Goal: Information Seeking & Learning: Learn about a topic

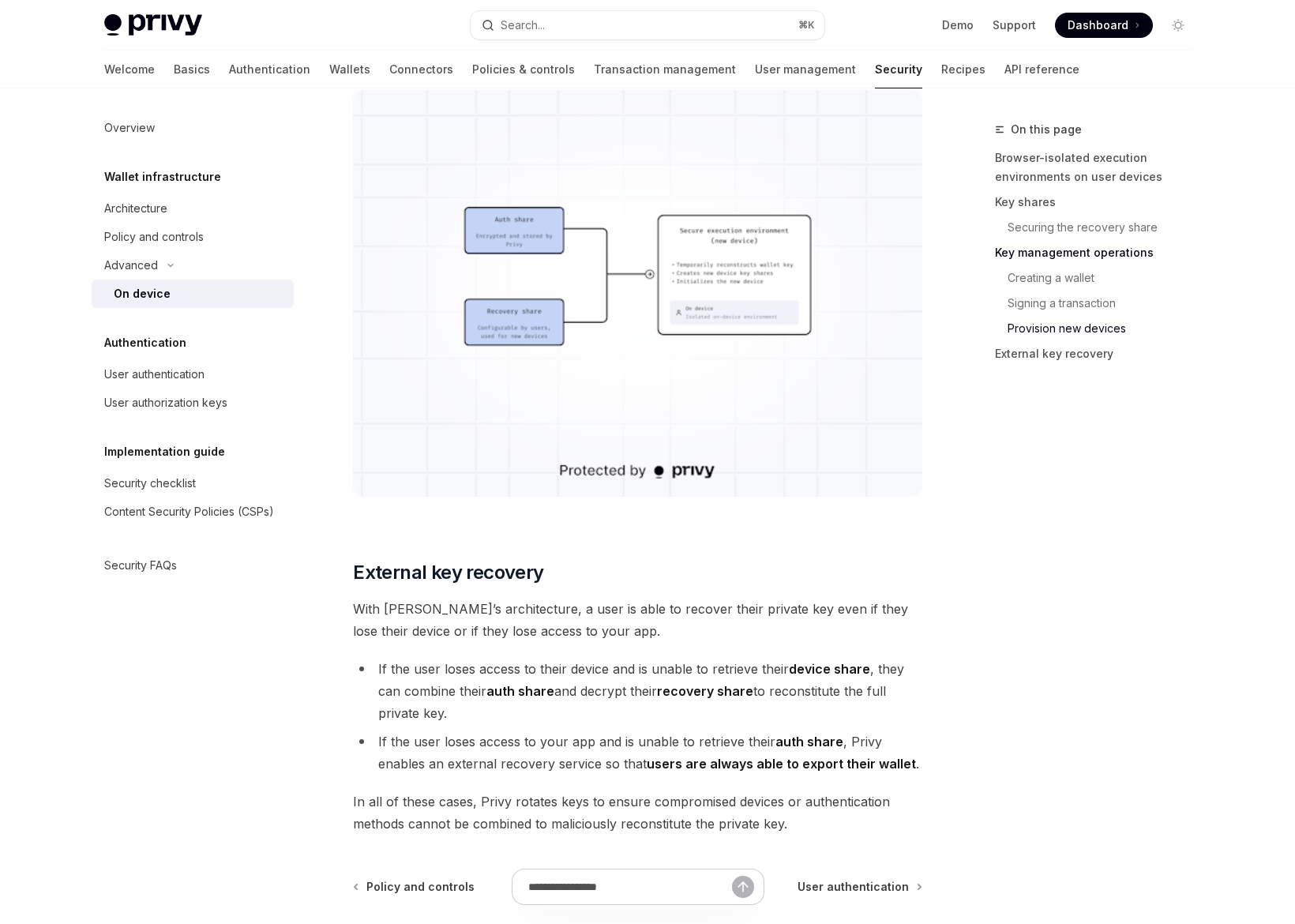
scroll to position [4162, 0]
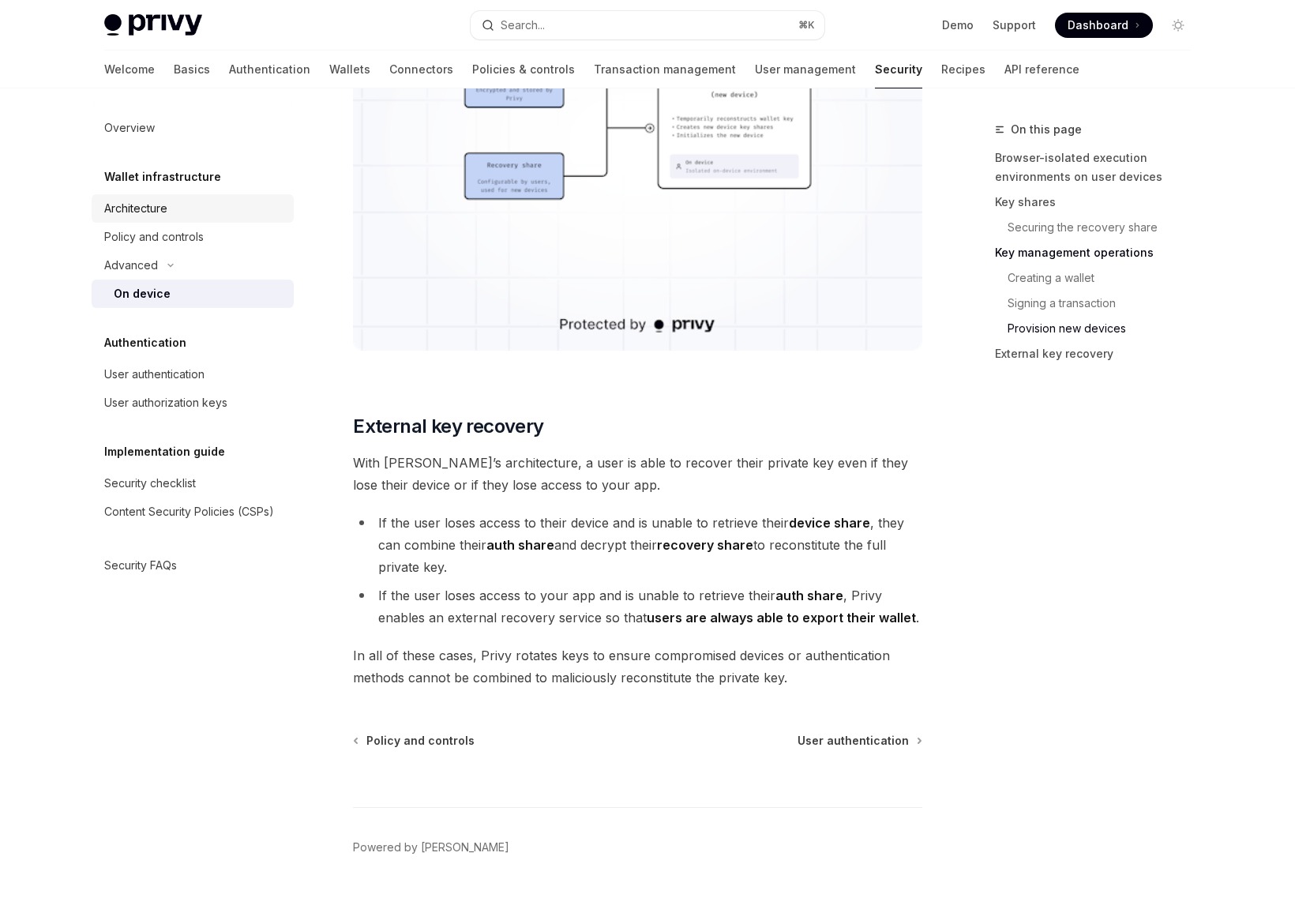
click at [203, 213] on div "Architecture" at bounding box center [194, 208] width 180 height 19
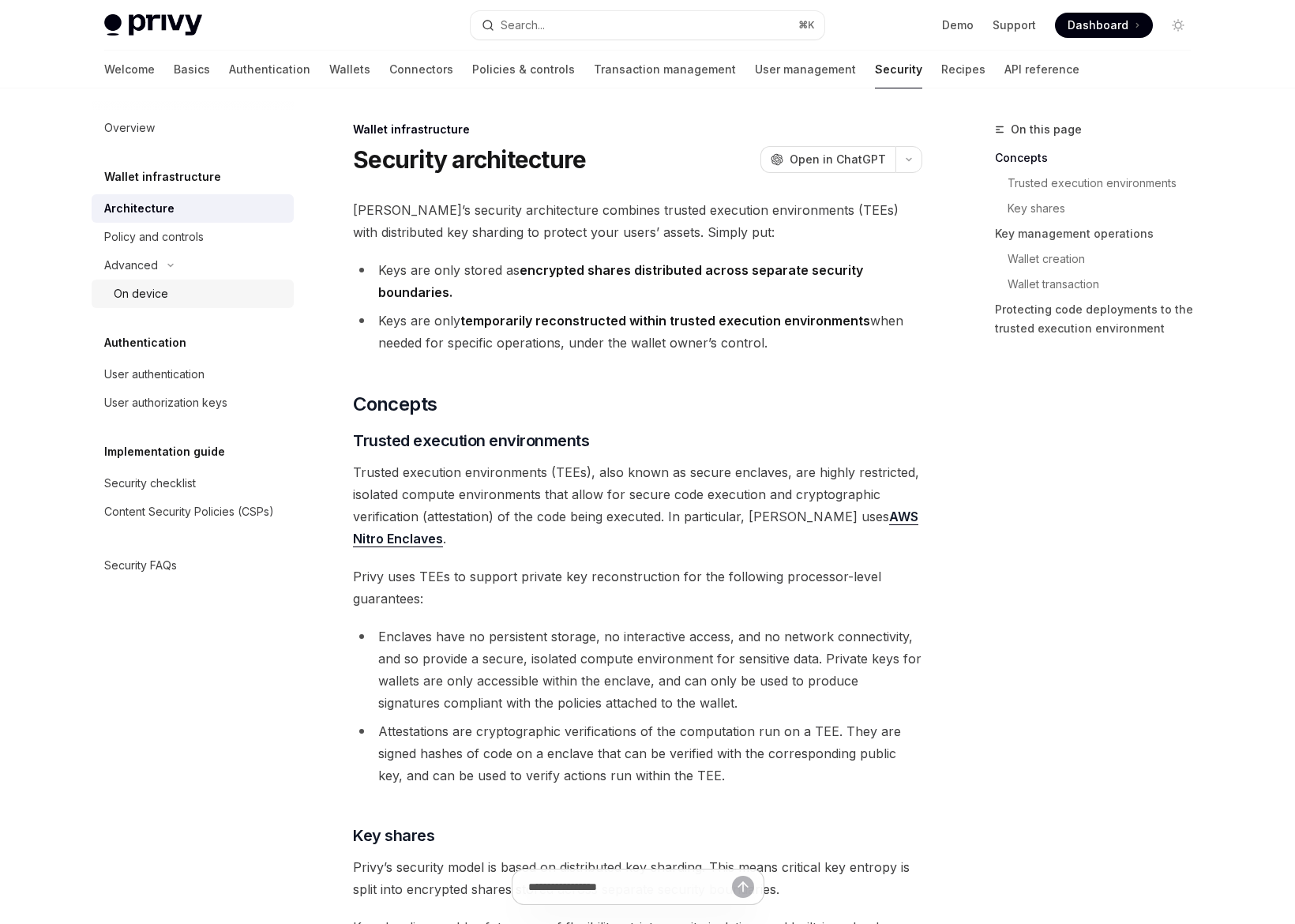
click at [178, 288] on div "On device" at bounding box center [199, 293] width 170 height 19
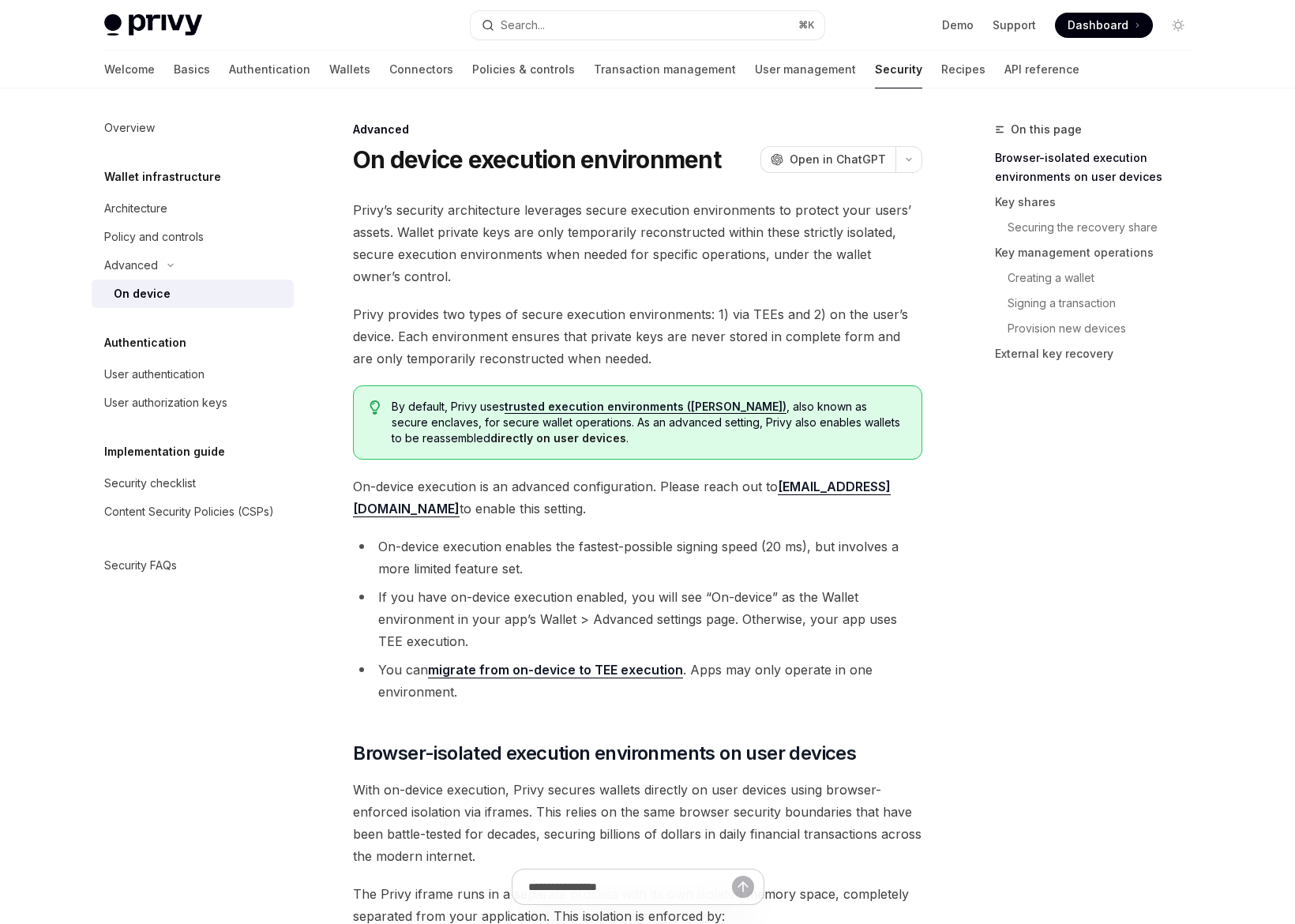
type textarea "*"
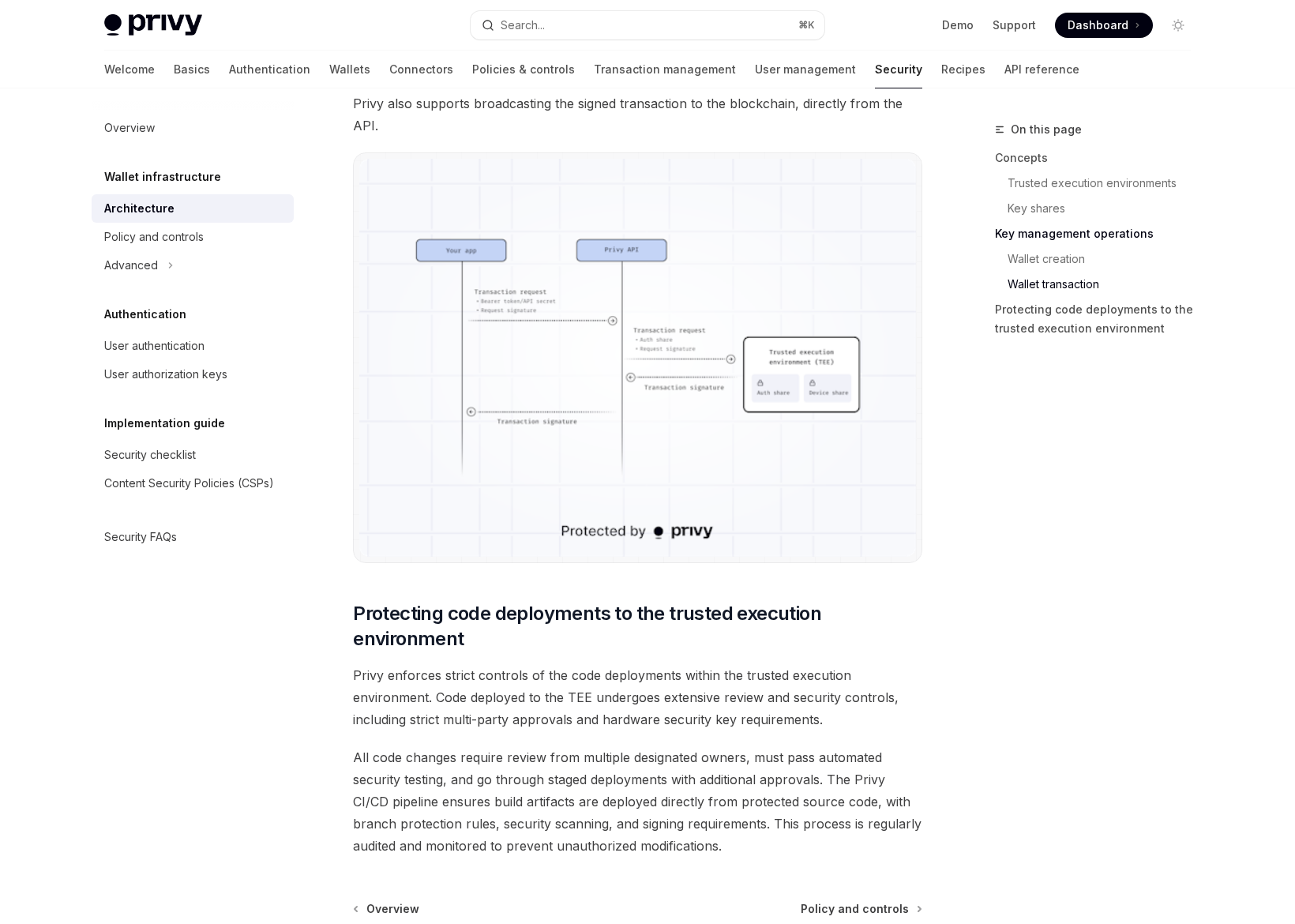
scroll to position [3019, 0]
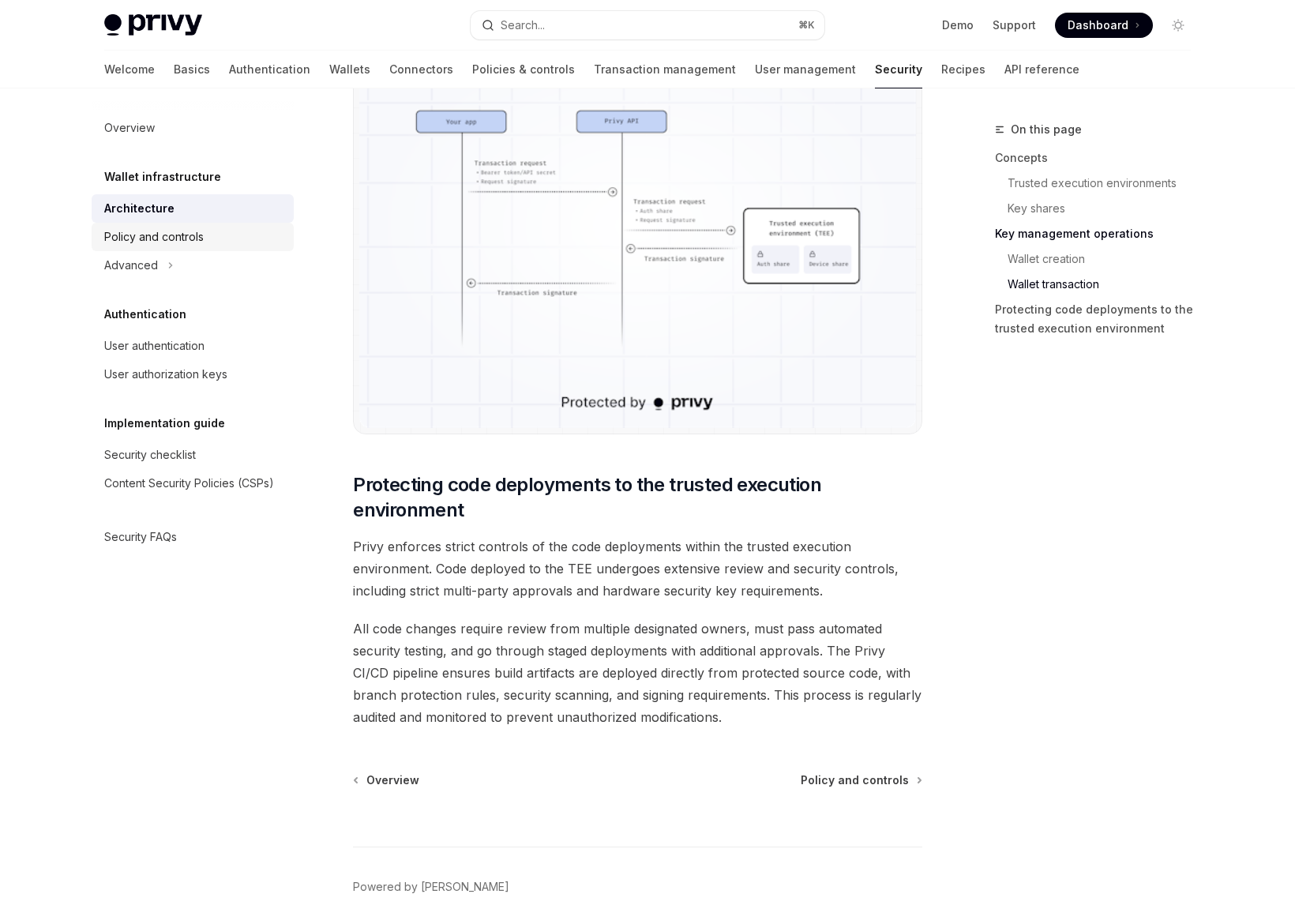
click at [207, 241] on div "Policy and controls" at bounding box center [194, 236] width 180 height 19
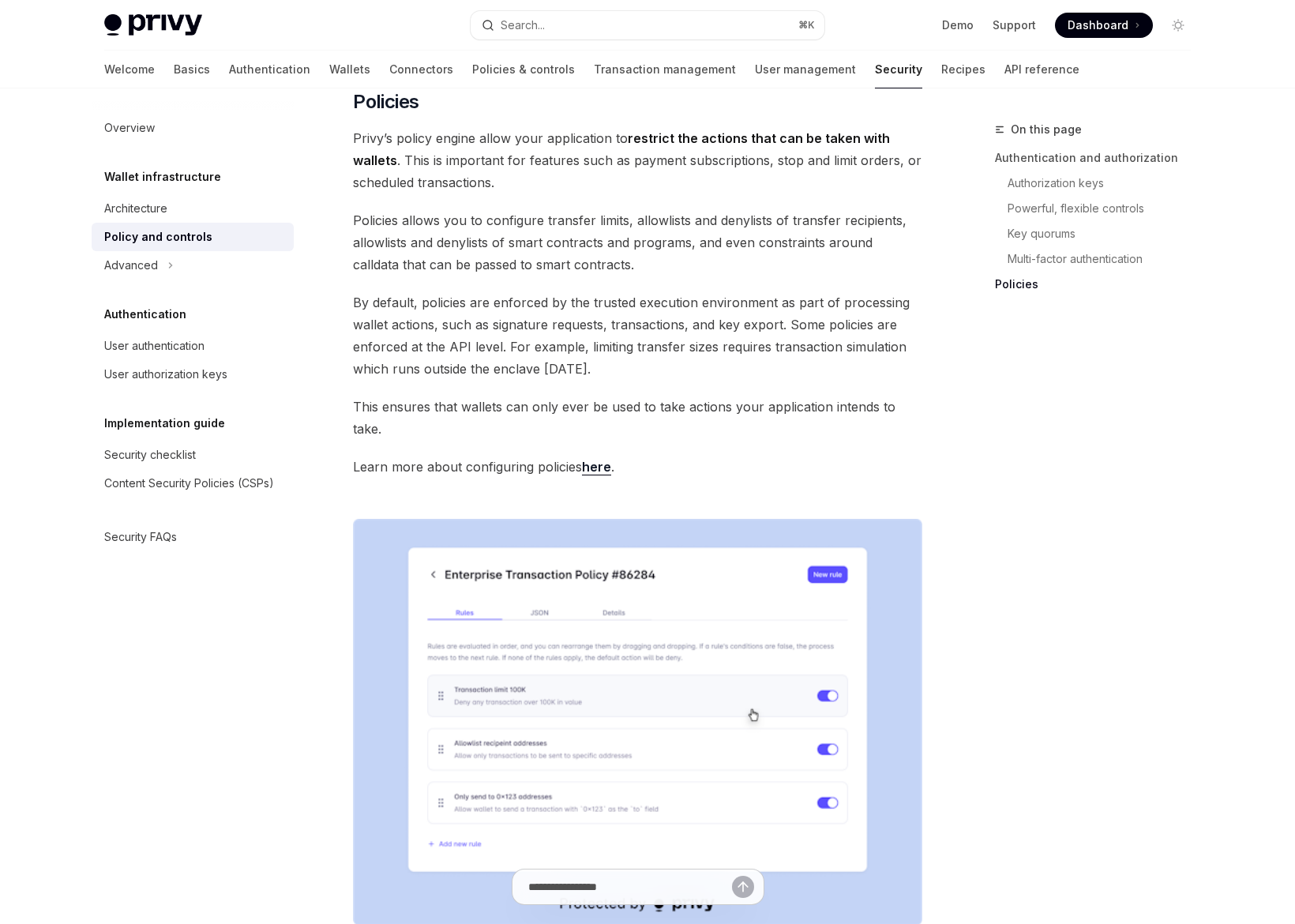
scroll to position [1394, 0]
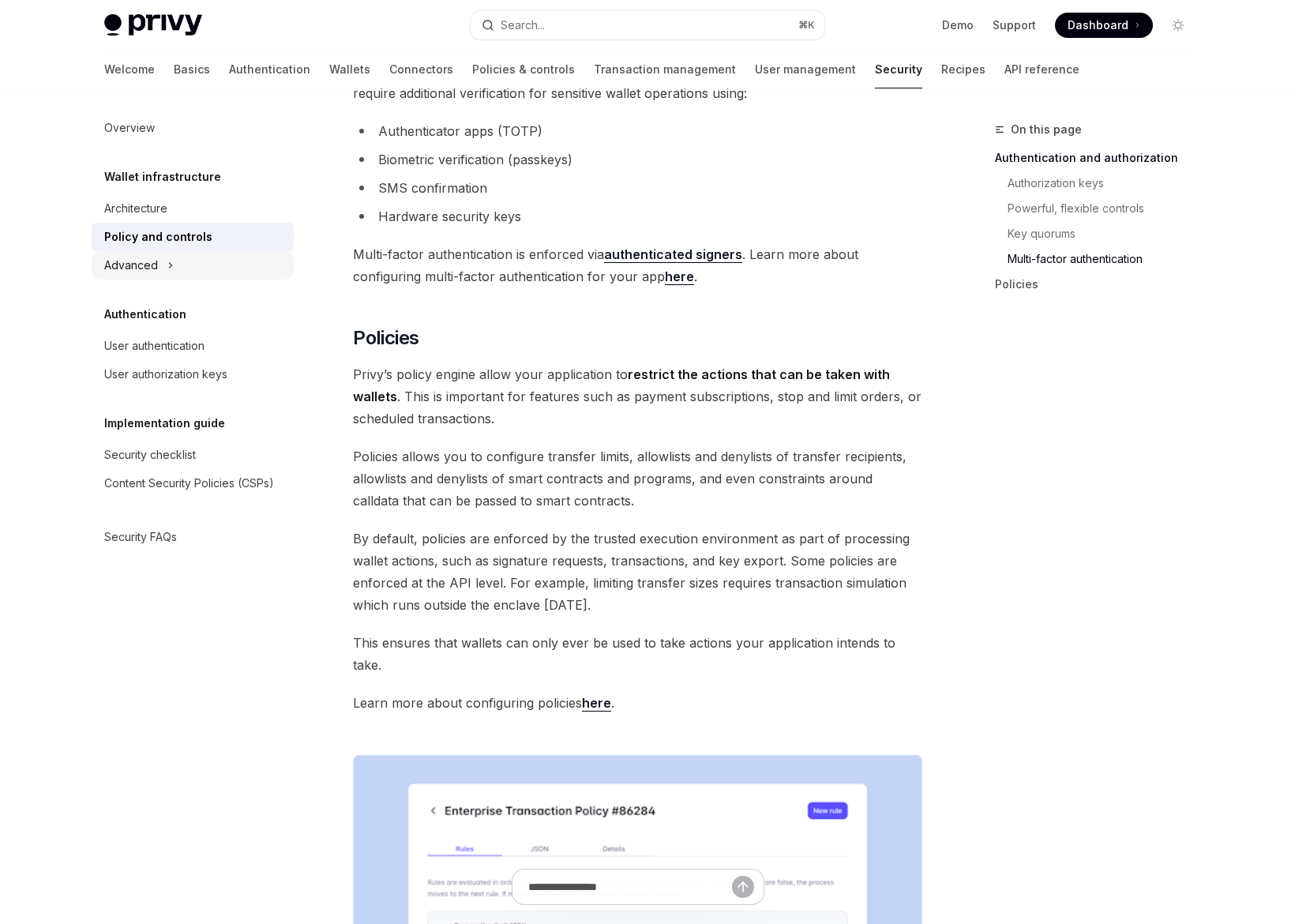
click at [163, 270] on div "Advanced" at bounding box center [192, 265] width 202 height 29
type textarea "*"
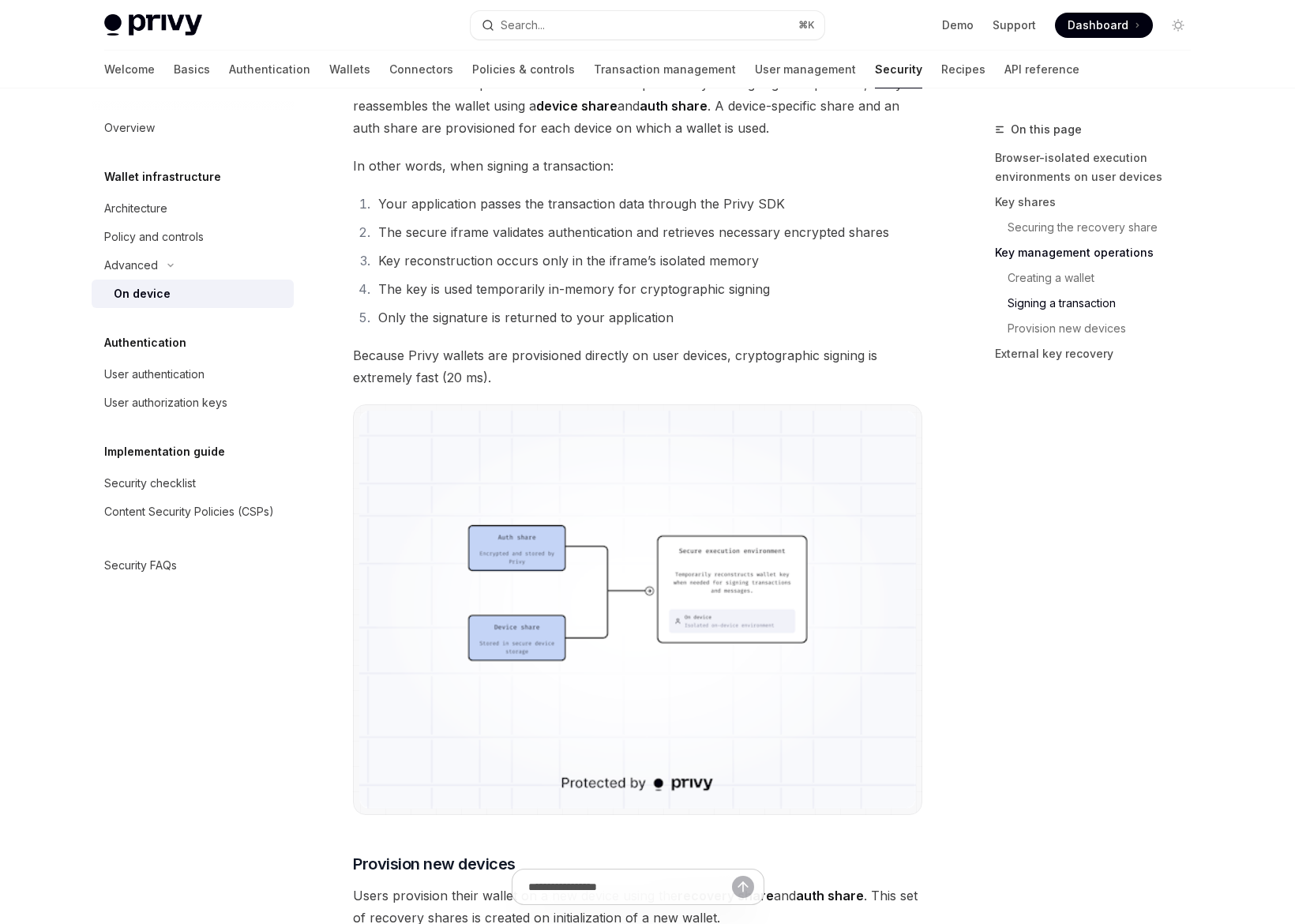
scroll to position [3011, 0]
